Goal: Task Accomplishment & Management: Use online tool/utility

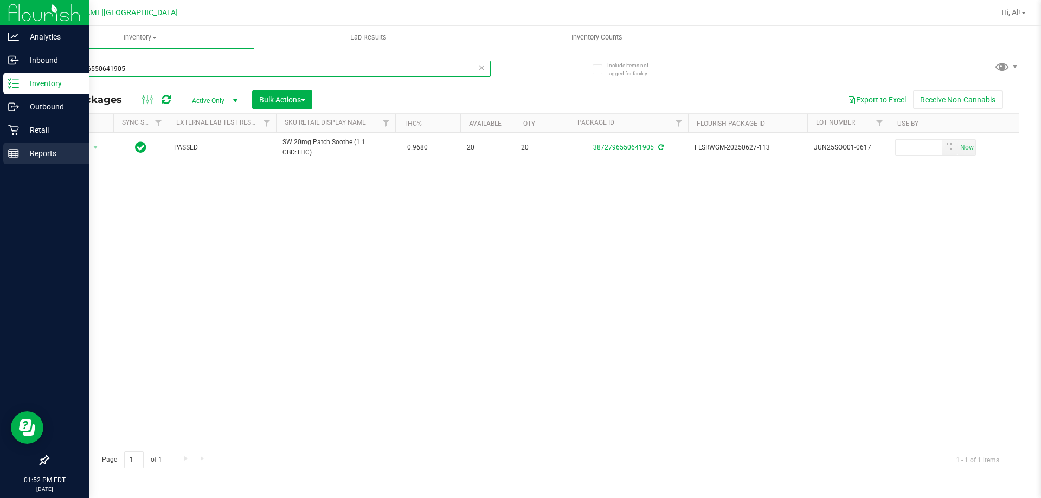
drag, startPoint x: 161, startPoint y: 73, endPoint x: 0, endPoint y: 152, distance: 179.7
click at [0, 152] on div "Analytics Inbound Inventory Outbound Retail Reports 01:52 PM EDT [DATE] 08/25 […" at bounding box center [520, 249] width 1041 height 498
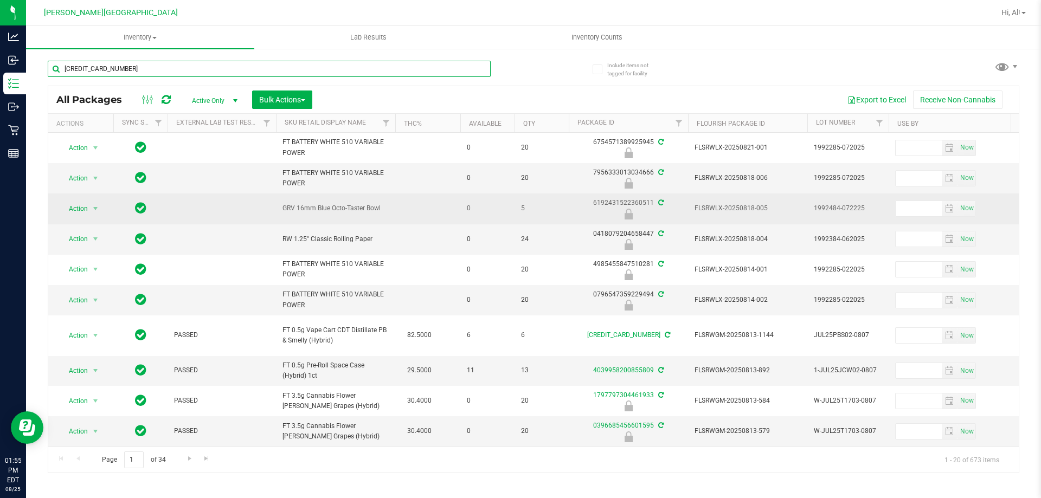
type input "[CREDIT_CARD_NUMBER]"
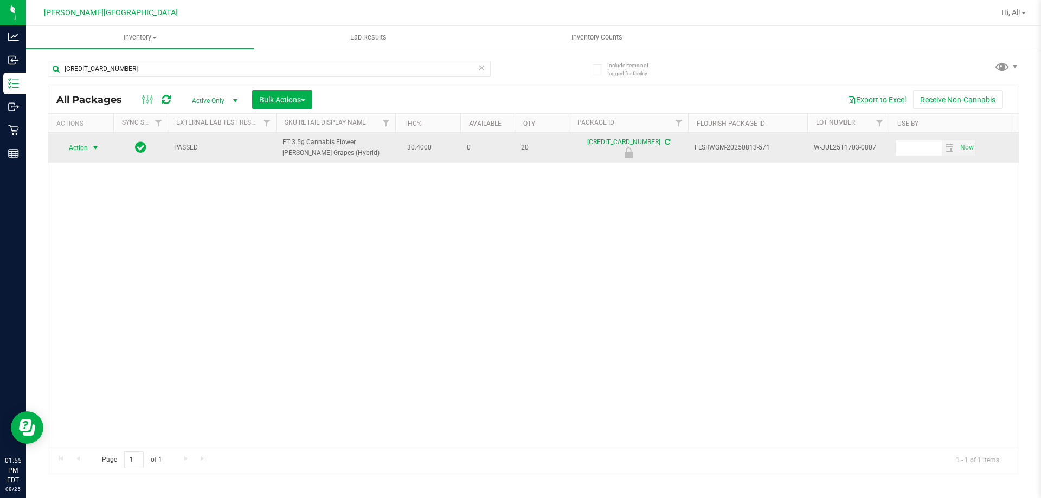
click at [82, 146] on span "Action" at bounding box center [73, 147] width 29 height 15
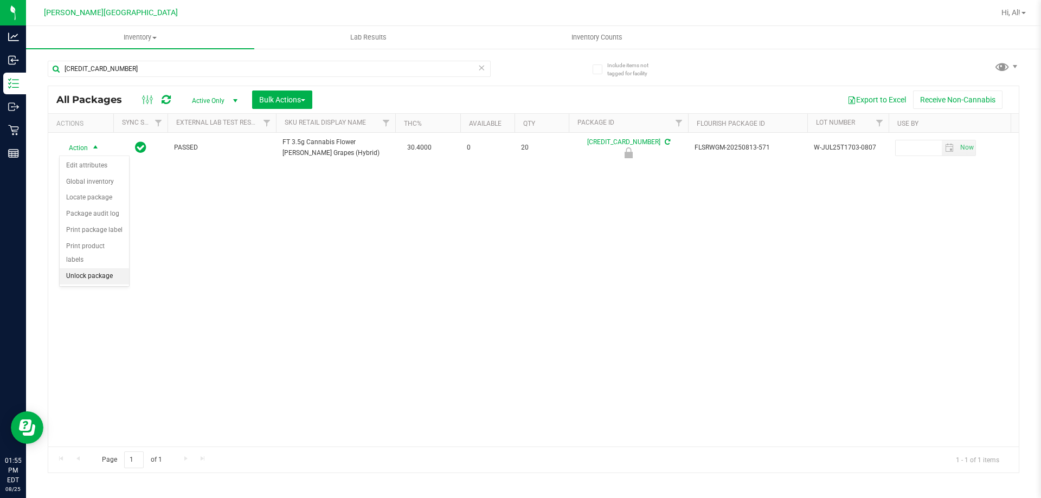
click at [108, 268] on li "Unlock package" at bounding box center [94, 276] width 69 height 16
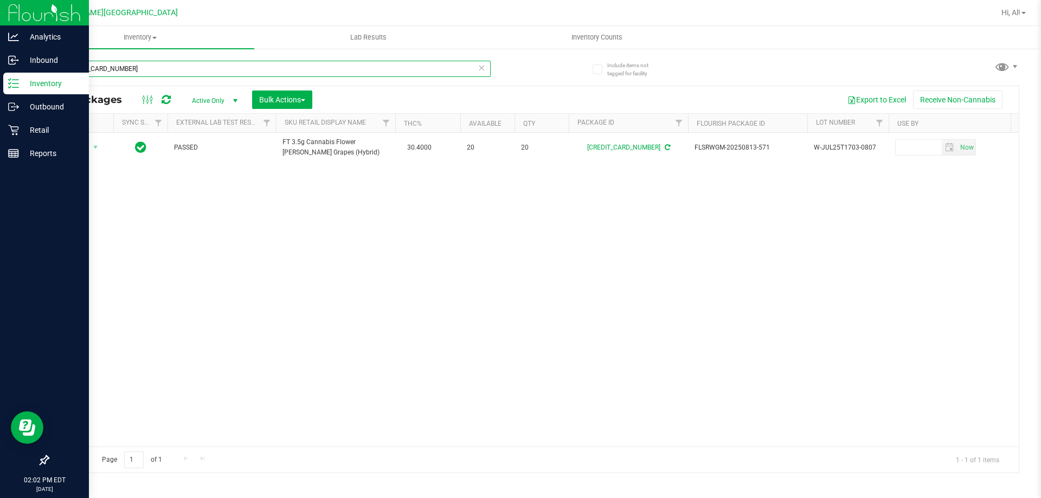
drag, startPoint x: 128, startPoint y: 67, endPoint x: 0, endPoint y: 199, distance: 183.7
click at [0, 185] on div "Analytics Inbound Inventory Outbound Retail Reports 02:02 PM EDT [DATE] 08/25 […" at bounding box center [520, 249] width 1041 height 498
type input "8138805394923105"
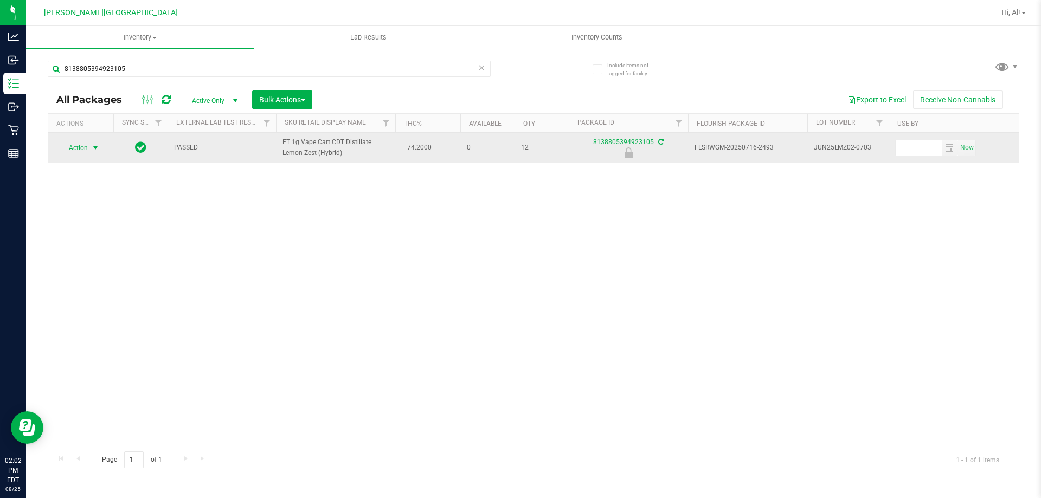
click at [90, 151] on span "select" at bounding box center [96, 147] width 14 height 15
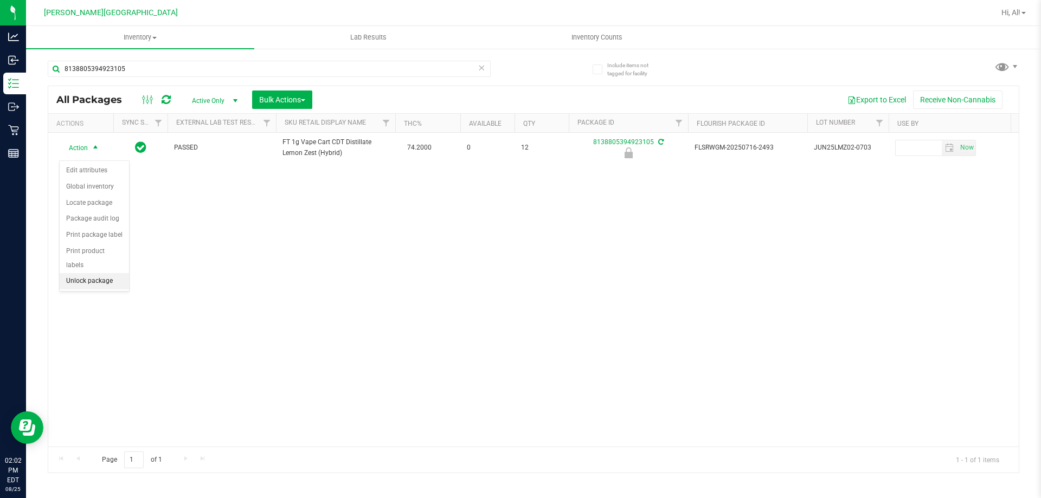
click at [112, 273] on li "Unlock package" at bounding box center [94, 281] width 69 height 16
